Goal: Task Accomplishment & Management: Use online tool/utility

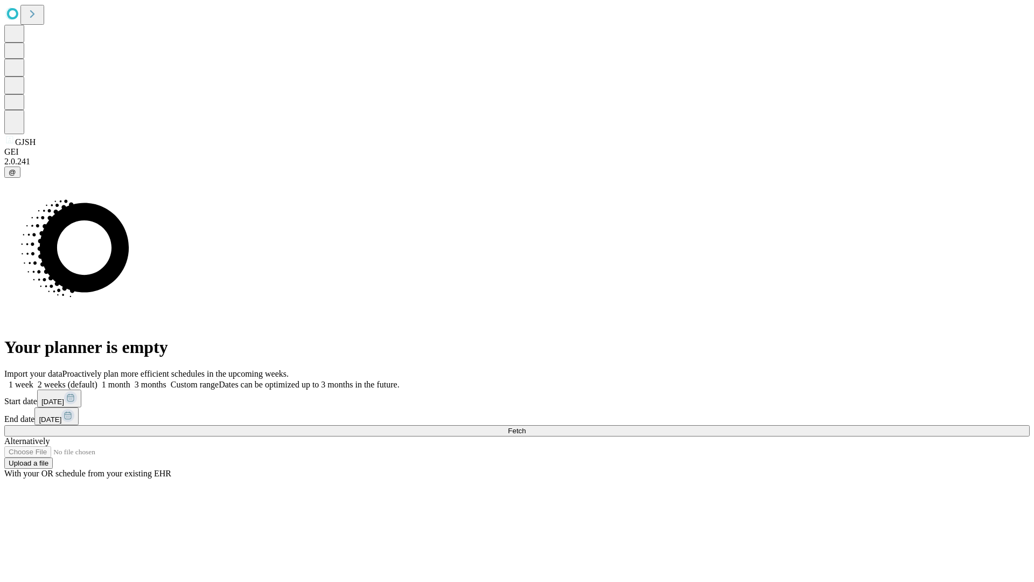
click at [98, 380] on label "2 weeks (default)" at bounding box center [65, 384] width 64 height 9
click at [526, 427] on span "Fetch" at bounding box center [517, 431] width 18 height 8
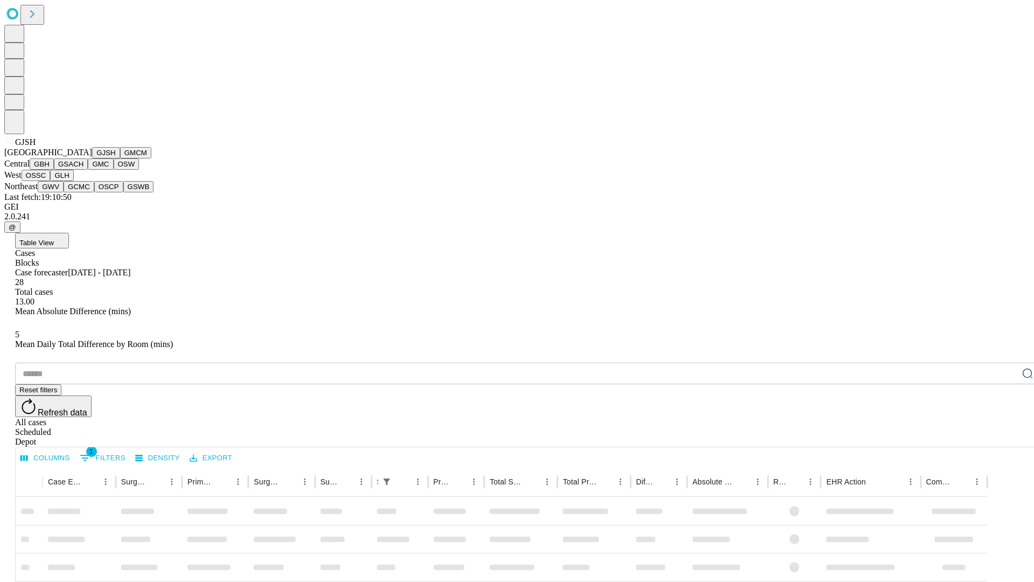
click at [120, 158] on button "GMCM" at bounding box center [135, 152] width 31 height 11
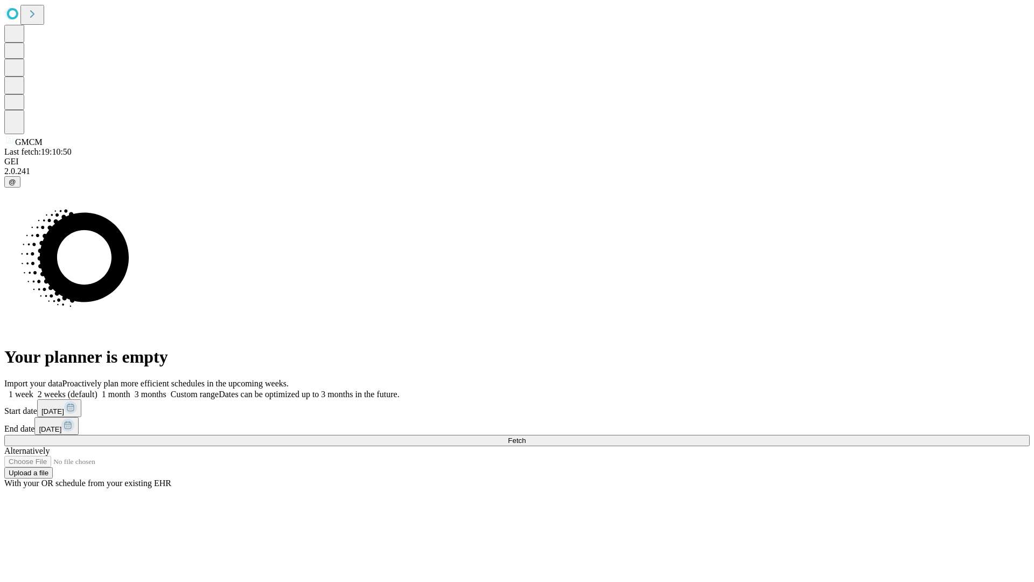
click at [98, 389] on label "2 weeks (default)" at bounding box center [65, 393] width 64 height 9
click at [526, 436] on span "Fetch" at bounding box center [517, 440] width 18 height 8
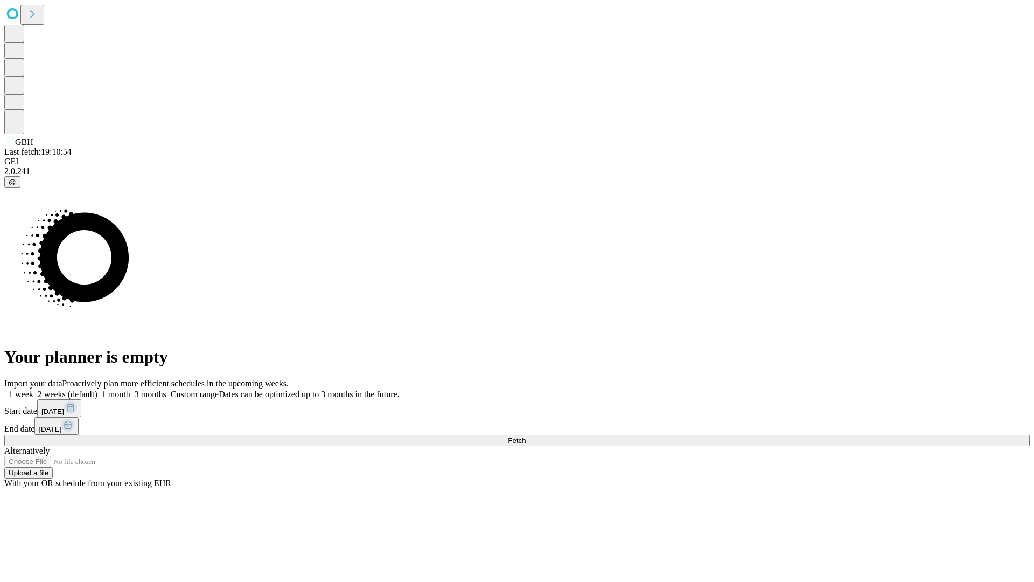
click at [98, 389] on label "2 weeks (default)" at bounding box center [65, 393] width 64 height 9
click at [526, 436] on span "Fetch" at bounding box center [517, 440] width 18 height 8
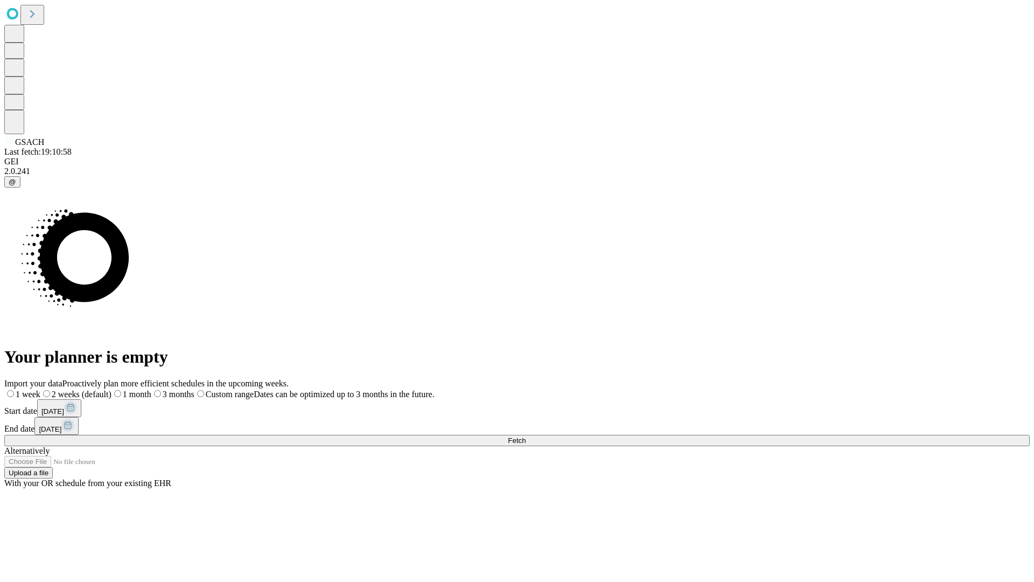
click at [112, 389] on label "2 weeks (default)" at bounding box center [75, 393] width 71 height 9
click at [526, 436] on span "Fetch" at bounding box center [517, 440] width 18 height 8
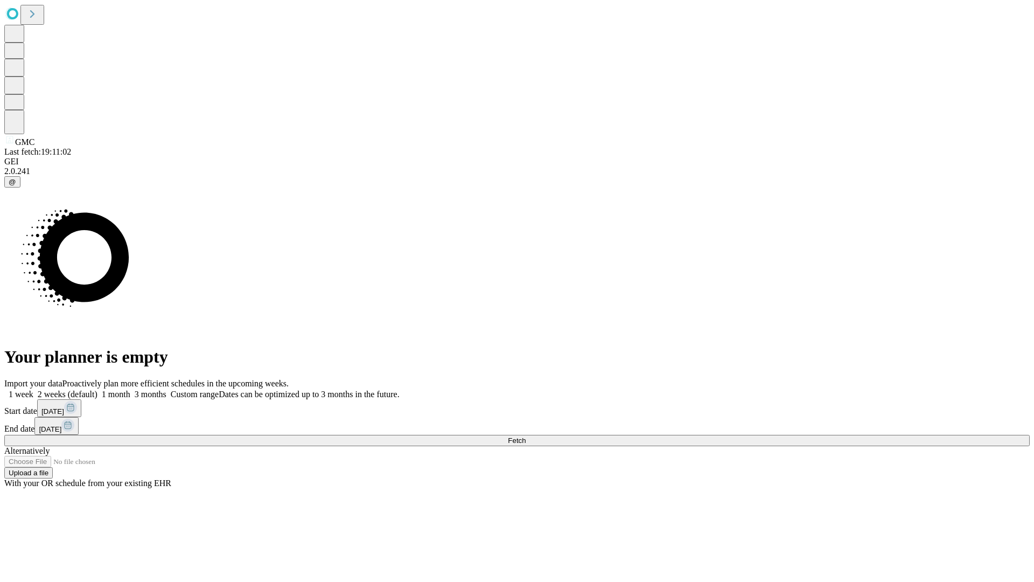
click at [98, 389] on label "2 weeks (default)" at bounding box center [65, 393] width 64 height 9
click at [526, 436] on span "Fetch" at bounding box center [517, 440] width 18 height 8
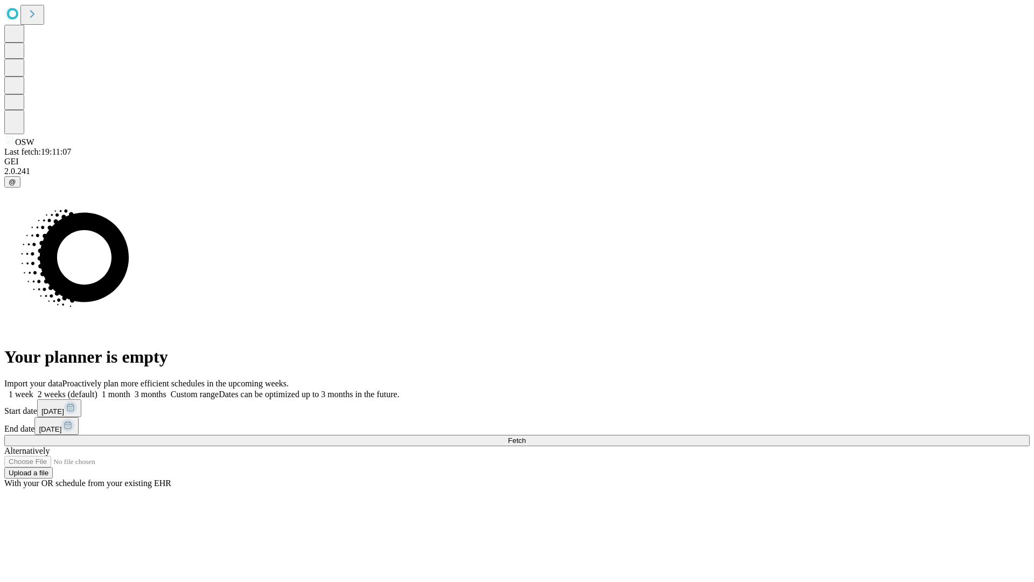
click at [98, 389] on label "2 weeks (default)" at bounding box center [65, 393] width 64 height 9
click at [526, 436] on span "Fetch" at bounding box center [517, 440] width 18 height 8
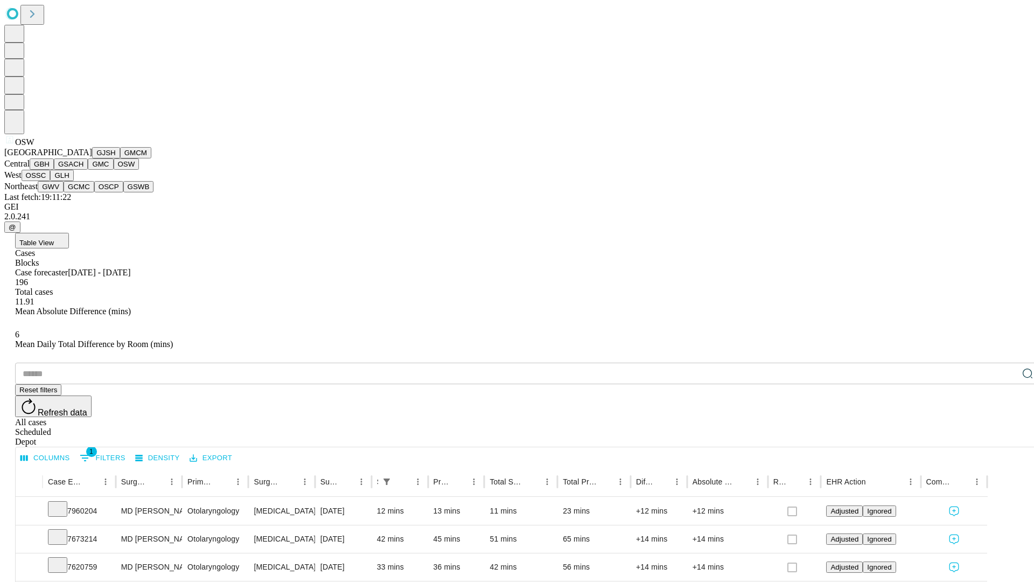
click at [51, 181] on button "OSSC" at bounding box center [36, 175] width 29 height 11
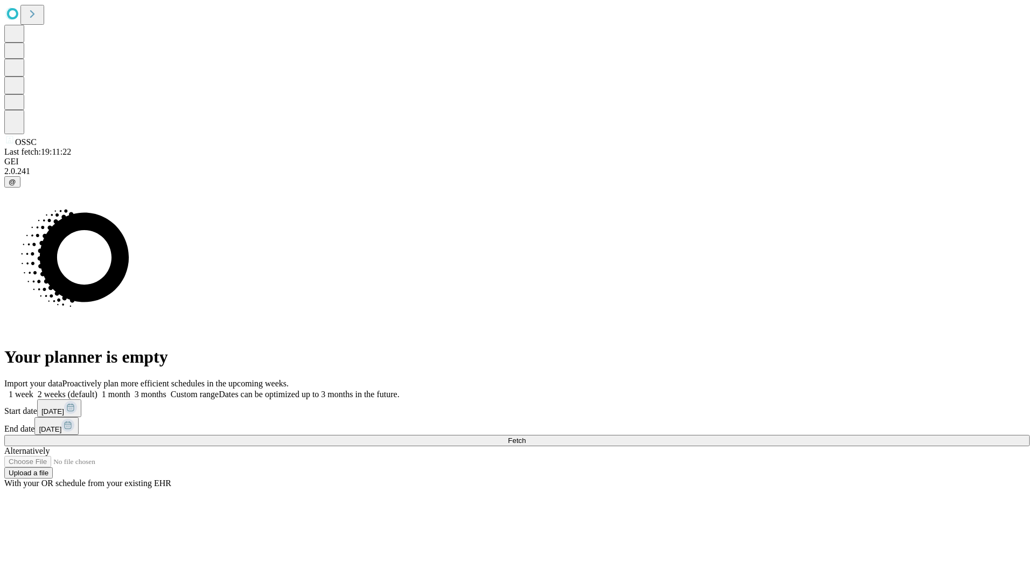
click at [98, 389] on label "2 weeks (default)" at bounding box center [65, 393] width 64 height 9
click at [526, 436] on span "Fetch" at bounding box center [517, 440] width 18 height 8
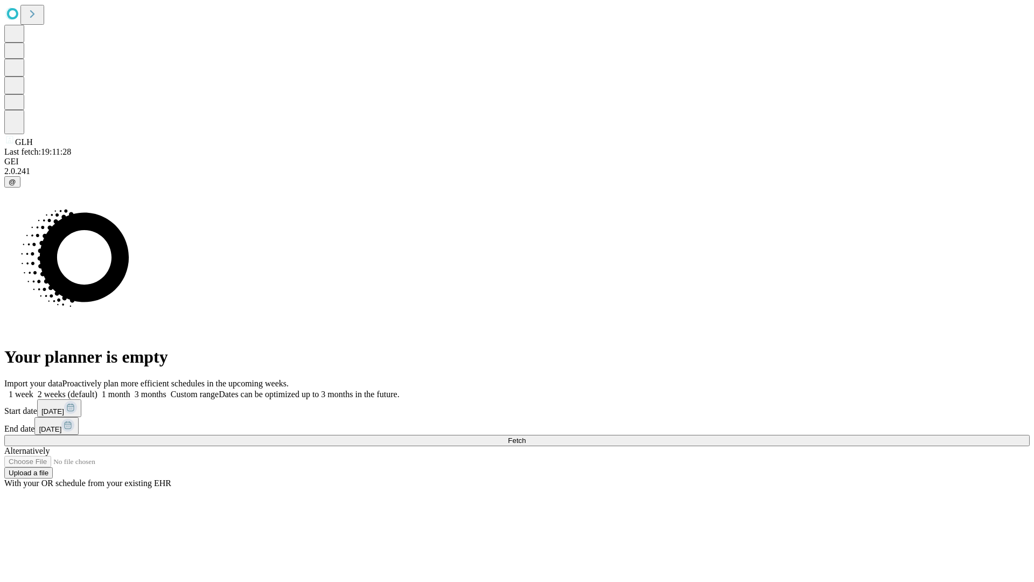
click at [98, 389] on label "2 weeks (default)" at bounding box center [65, 393] width 64 height 9
click at [526, 436] on span "Fetch" at bounding box center [517, 440] width 18 height 8
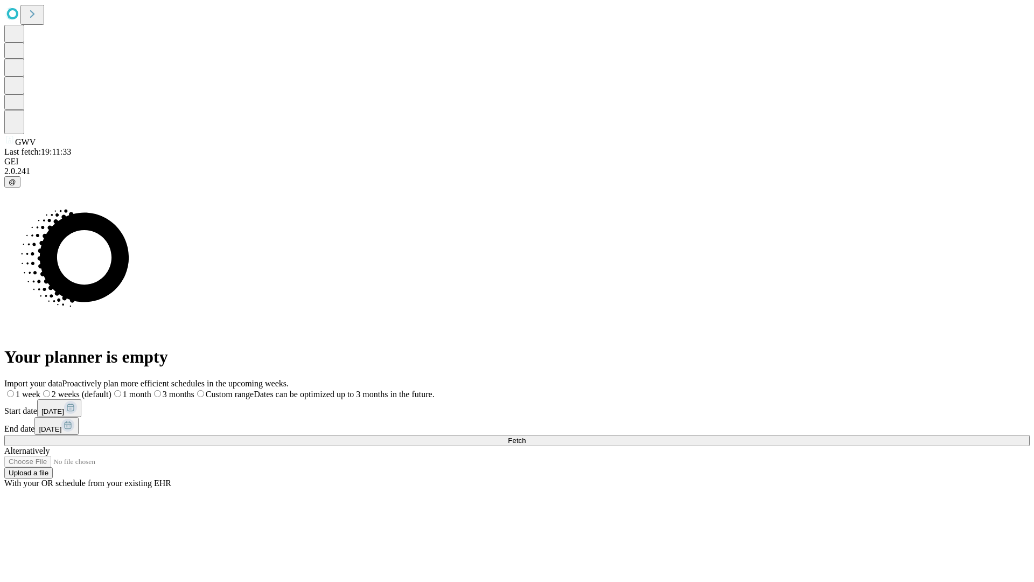
click at [112, 389] on label "2 weeks (default)" at bounding box center [75, 393] width 71 height 9
click at [526, 436] on span "Fetch" at bounding box center [517, 440] width 18 height 8
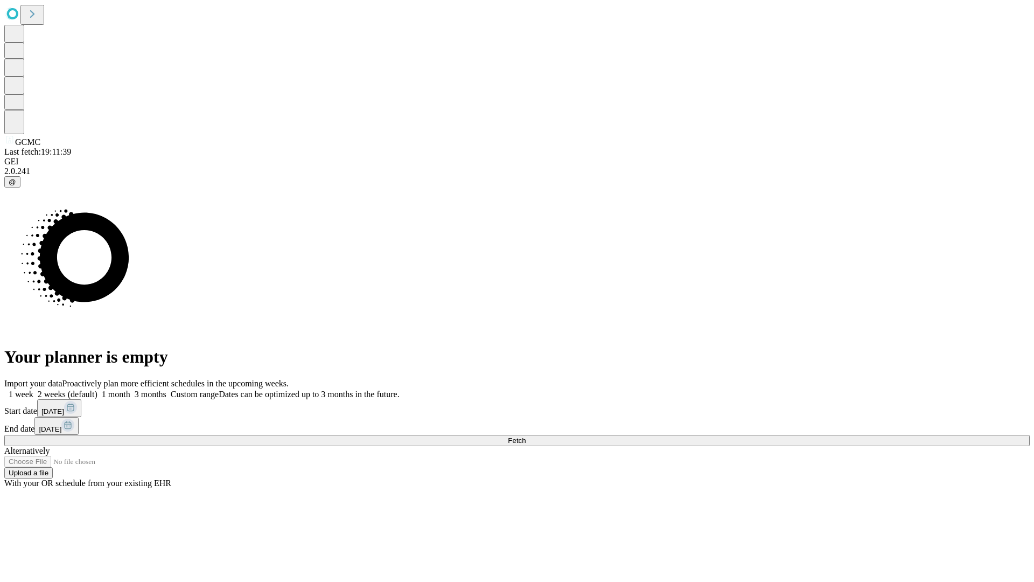
click at [98, 389] on label "2 weeks (default)" at bounding box center [65, 393] width 64 height 9
click at [526, 436] on span "Fetch" at bounding box center [517, 440] width 18 height 8
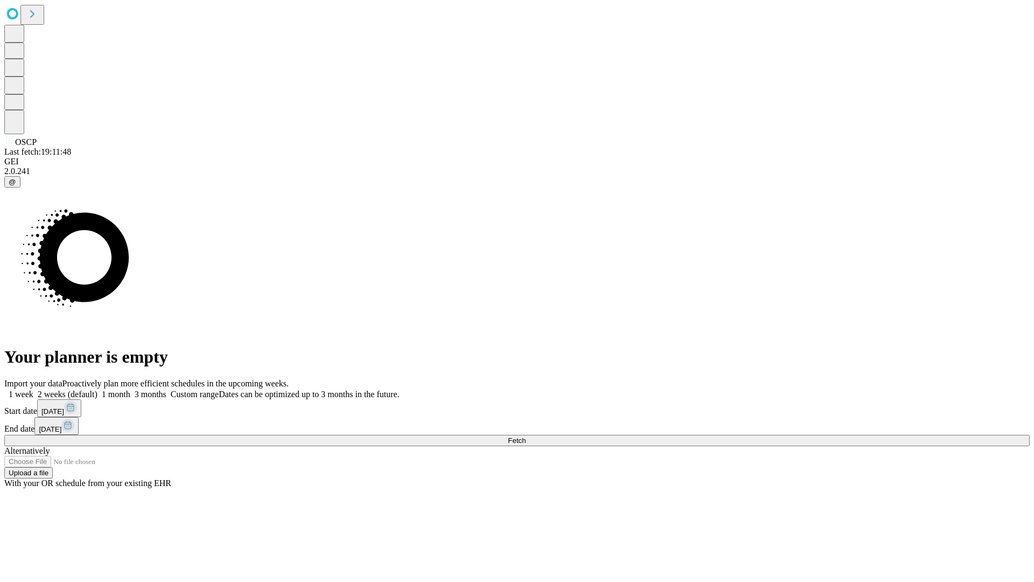
click at [98, 389] on label "2 weeks (default)" at bounding box center [65, 393] width 64 height 9
click at [526, 436] on span "Fetch" at bounding box center [517, 440] width 18 height 8
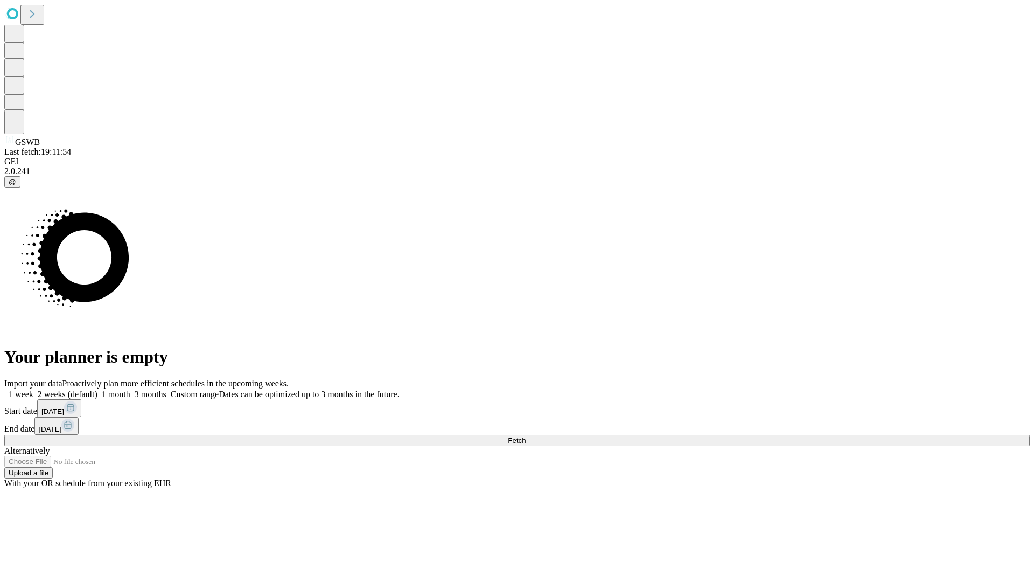
click at [98, 389] on label "2 weeks (default)" at bounding box center [65, 393] width 64 height 9
click at [526, 436] on span "Fetch" at bounding box center [517, 440] width 18 height 8
